Goal: Task Accomplishment & Management: Manage account settings

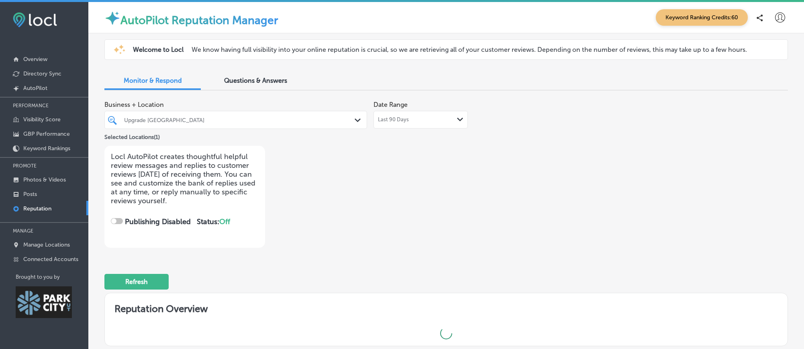
checkbox input "true"
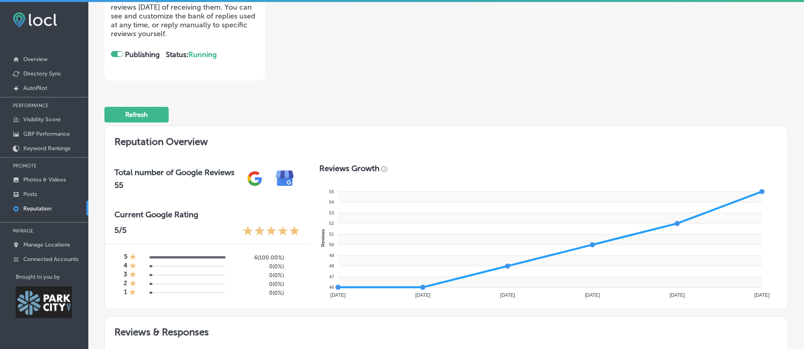
scroll to position [169, 0]
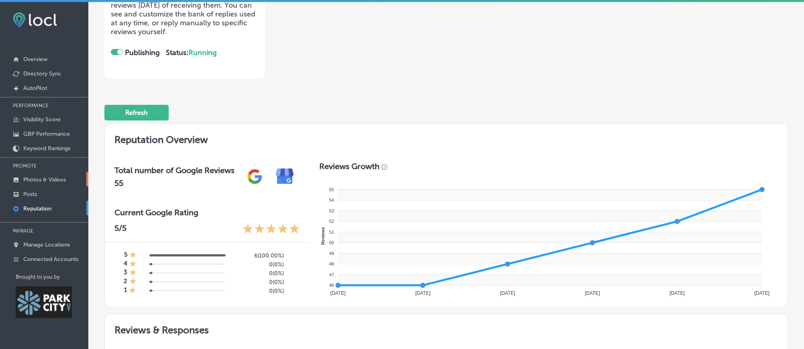
click at [55, 176] on p "Photos & Videos" at bounding box center [44, 179] width 43 height 7
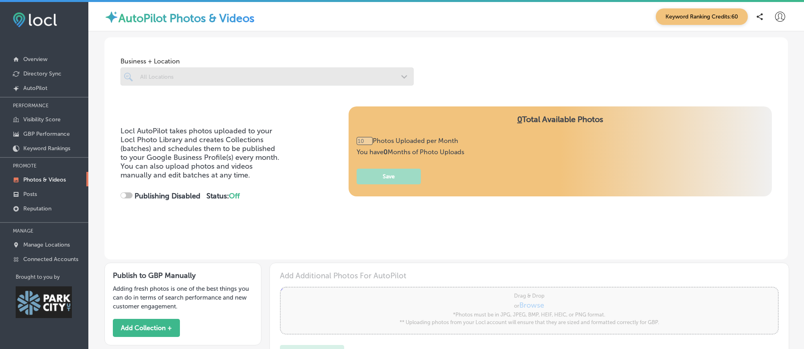
type input "0"
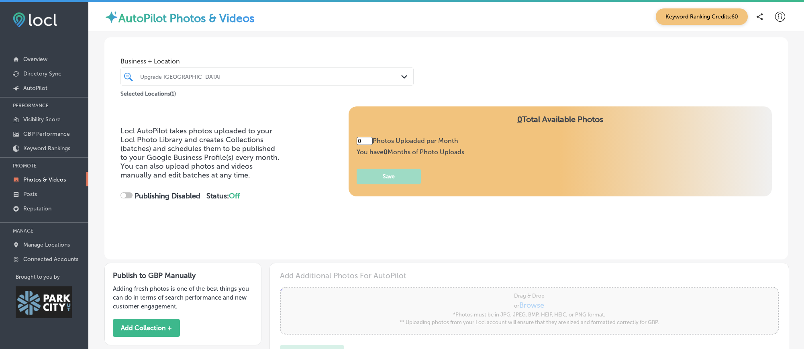
checkbox input "true"
type input "5"
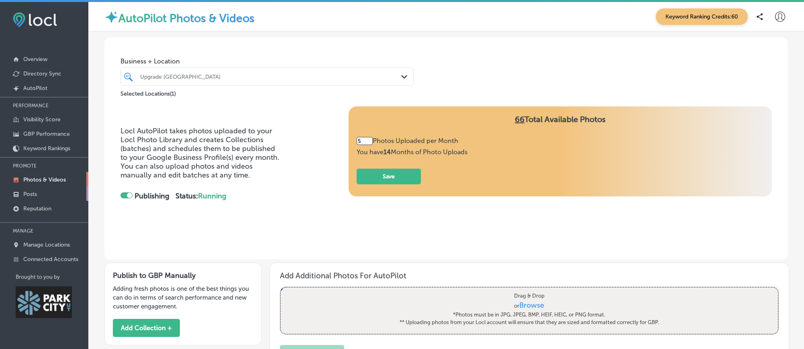
click at [31, 192] on p "Posts" at bounding box center [30, 194] width 14 height 7
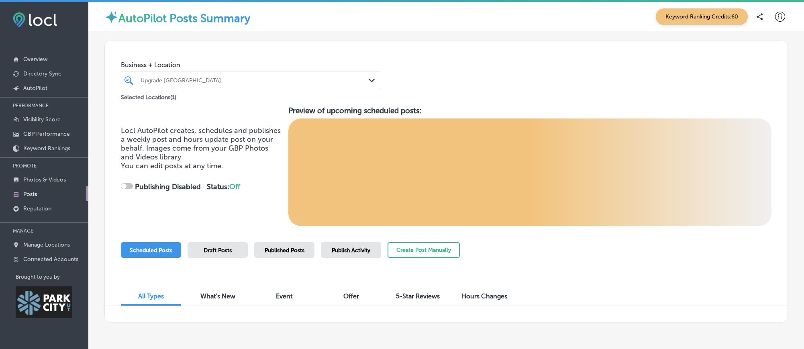
scroll to position [4, 0]
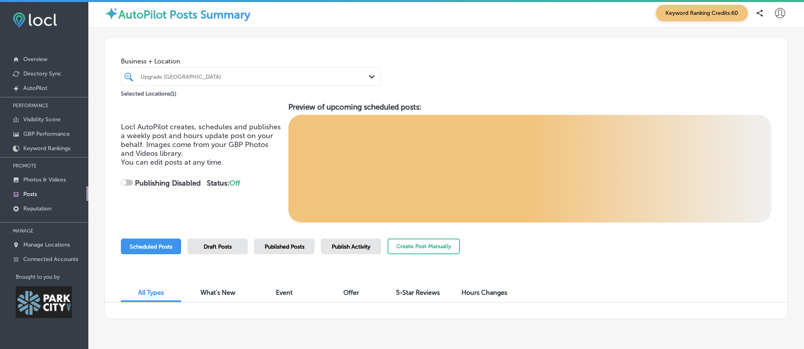
checkbox input "true"
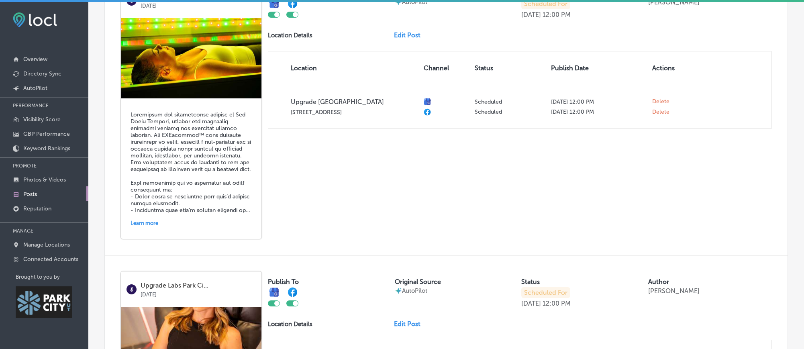
scroll to position [1076, 0]
